Goal: Task Accomplishment & Management: Complete application form

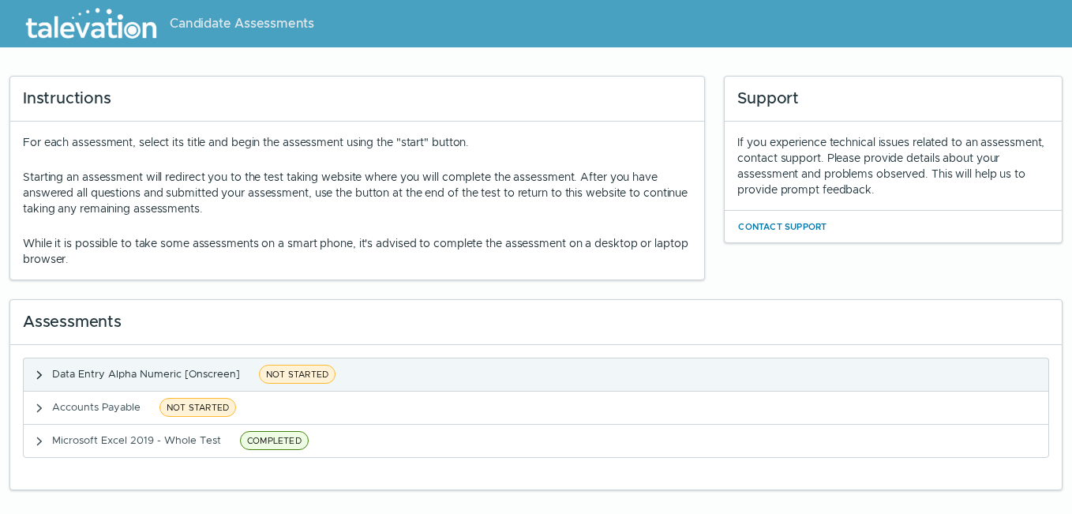
click at [281, 372] on span "NOT STARTED" at bounding box center [297, 374] width 77 height 19
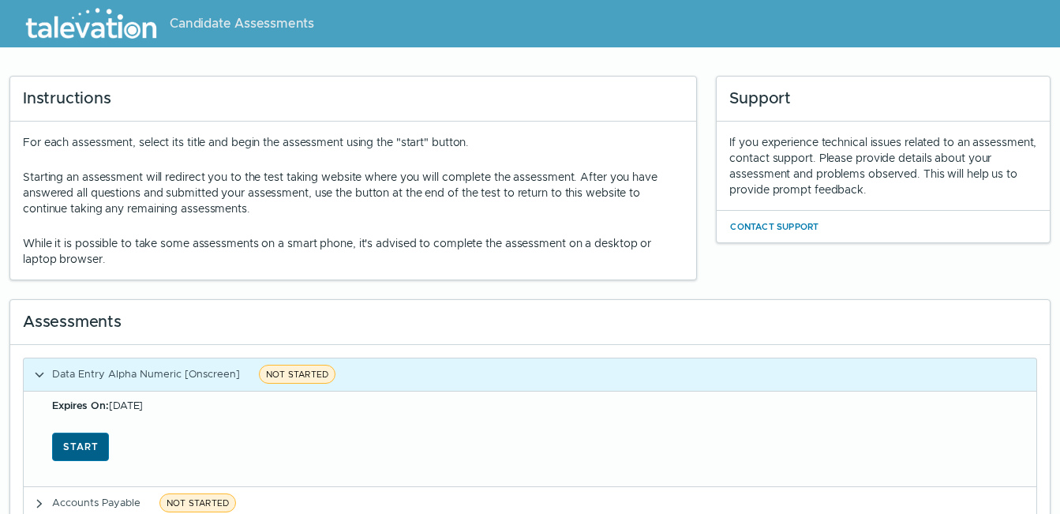
click at [69, 445] on button "Start" at bounding box center [80, 446] width 57 height 28
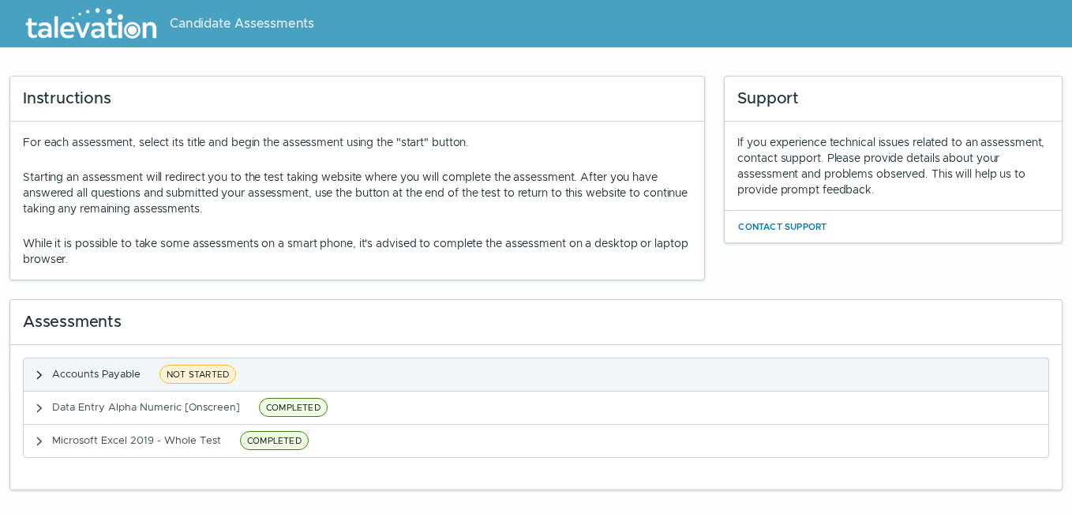
click at [185, 375] on span "NOT STARTED" at bounding box center [197, 374] width 77 height 19
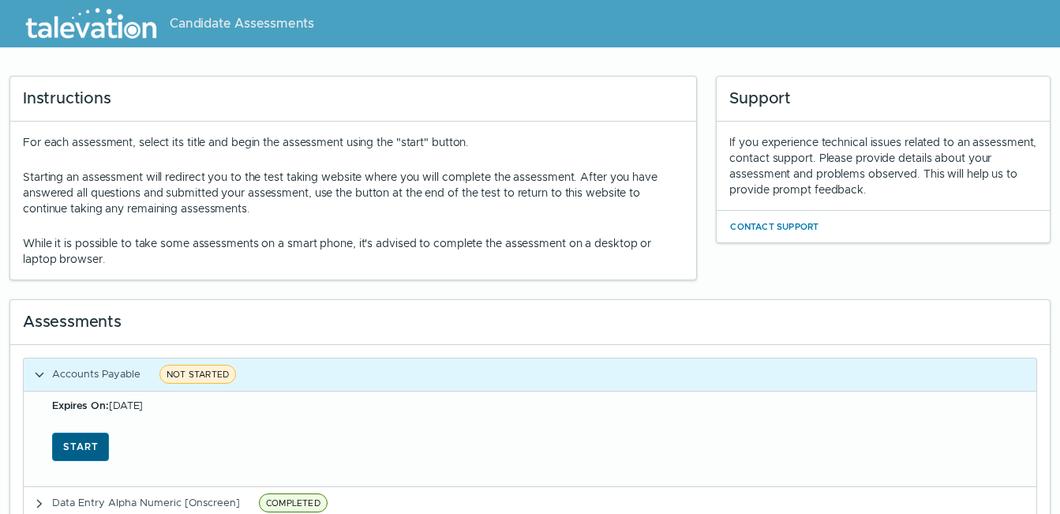
click at [69, 442] on button "Start" at bounding box center [80, 446] width 57 height 28
